Goal: Find contact information: Find contact information

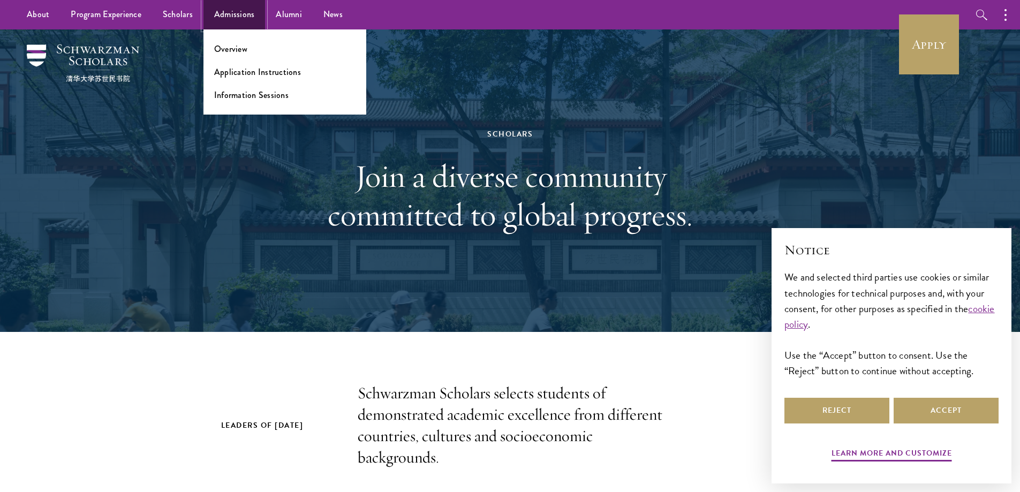
click at [245, 13] on link "Admissions" at bounding box center [234, 14] width 62 height 29
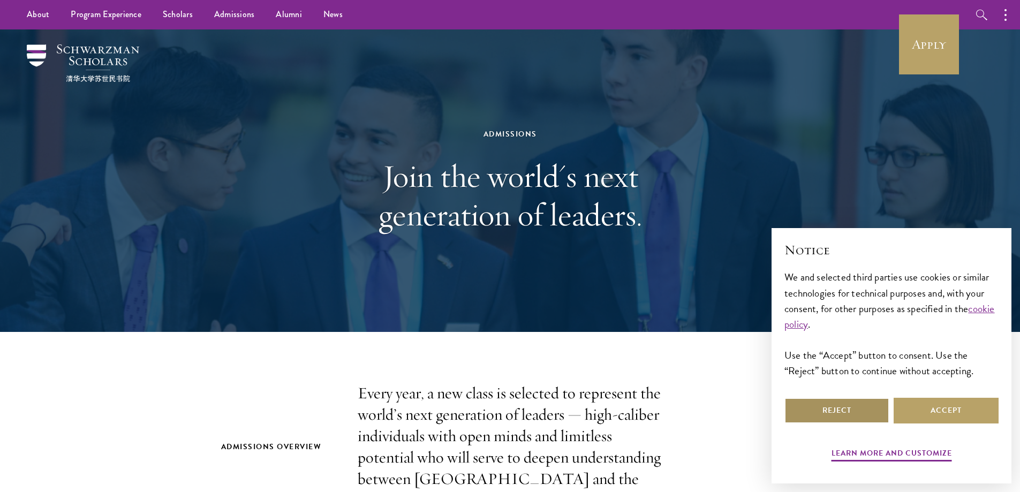
click at [830, 404] on button "Reject" at bounding box center [836, 411] width 105 height 26
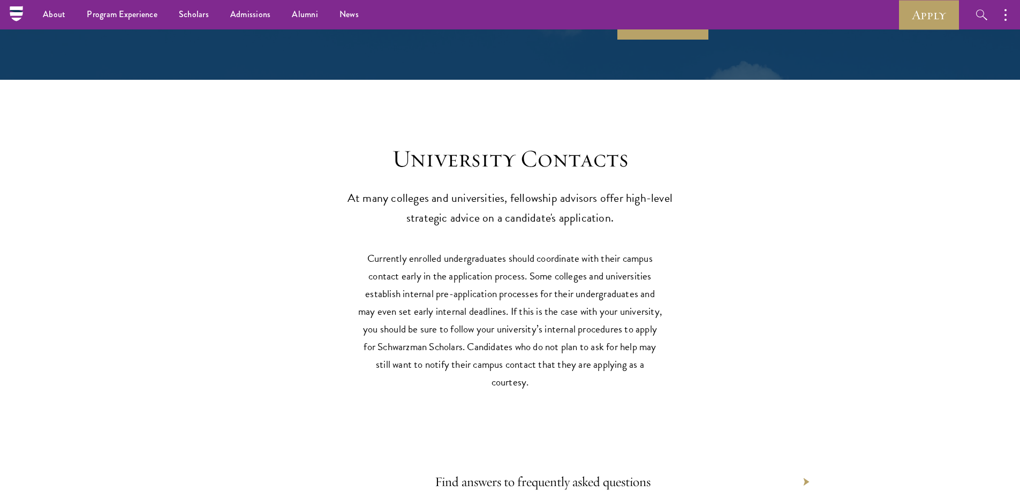
scroll to position [4872, 0]
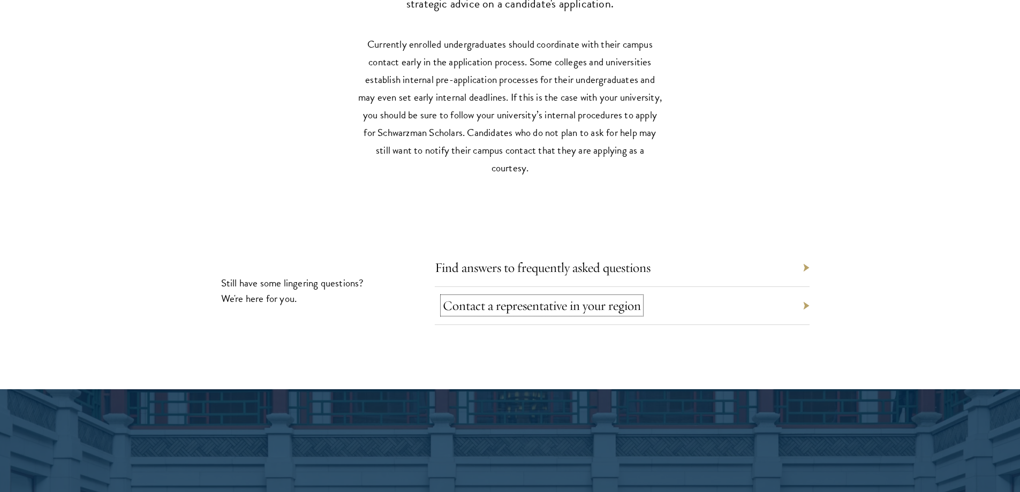
click at [626, 300] on link "Contact a representative in your region" at bounding box center [542, 305] width 198 height 17
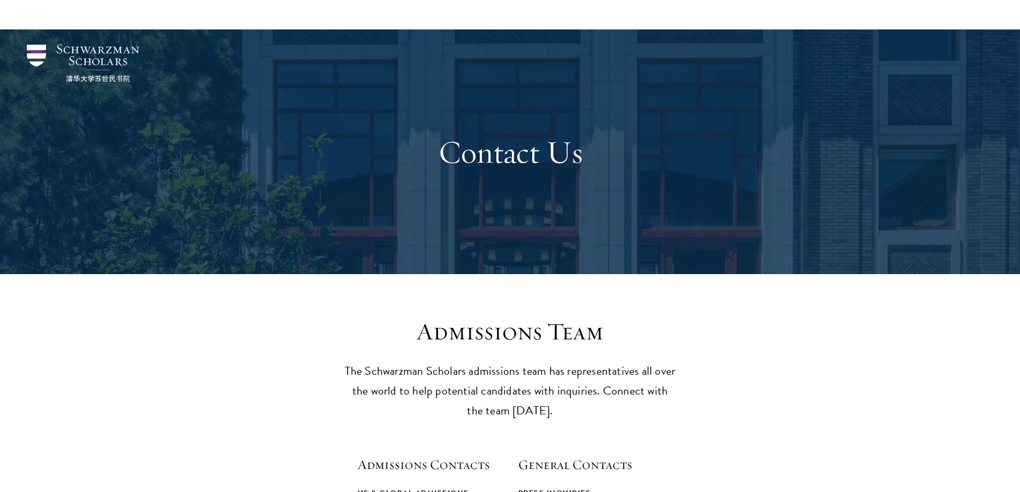
scroll to position [214, 0]
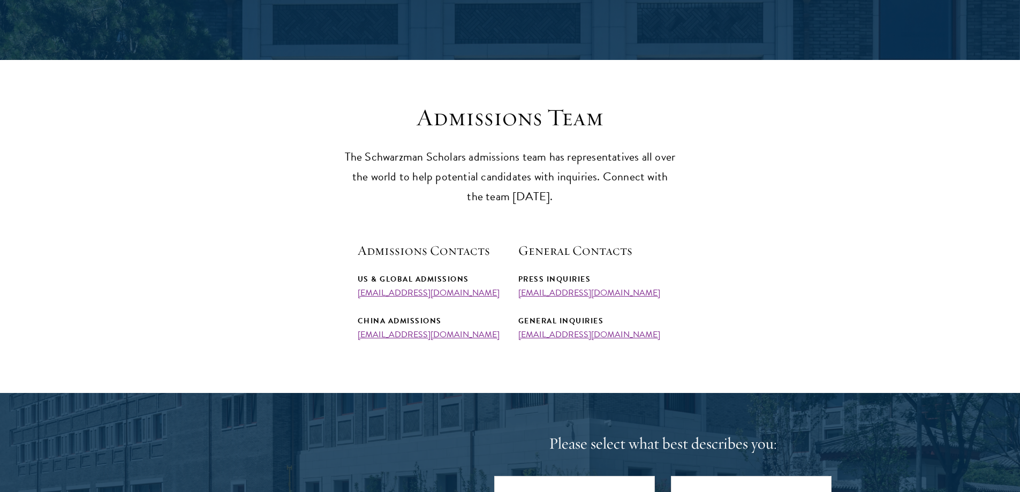
drag, startPoint x: 488, startPoint y: 293, endPoint x: 332, endPoint y: 293, distance: 156.3
click at [332, 293] on section "Admissions Team The Schwarzman Scholars admissions team has representatives all…" at bounding box center [510, 221] width 1020 height 237
copy link "admissions@schwarzmanscholars.org"
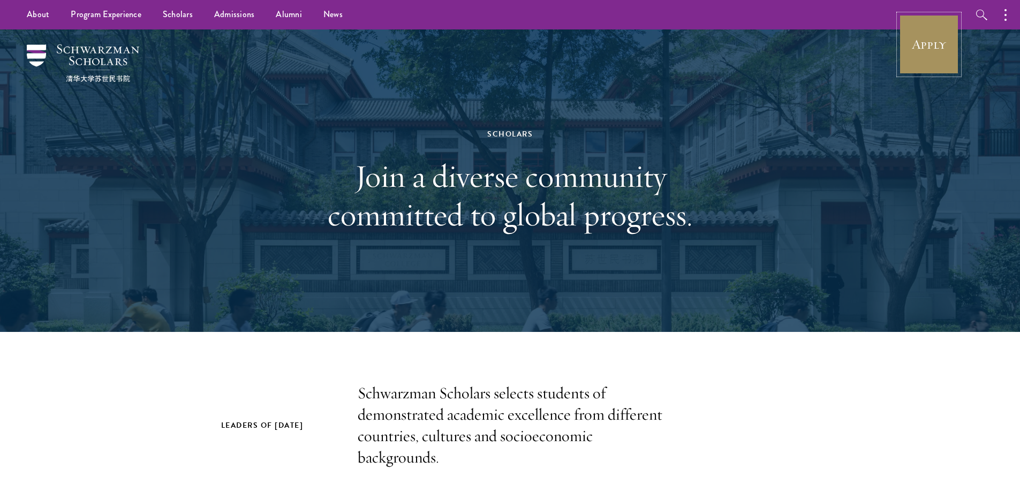
click at [939, 42] on link "Apply" at bounding box center [929, 44] width 60 height 60
